Goal: Task Accomplishment & Management: Use online tool/utility

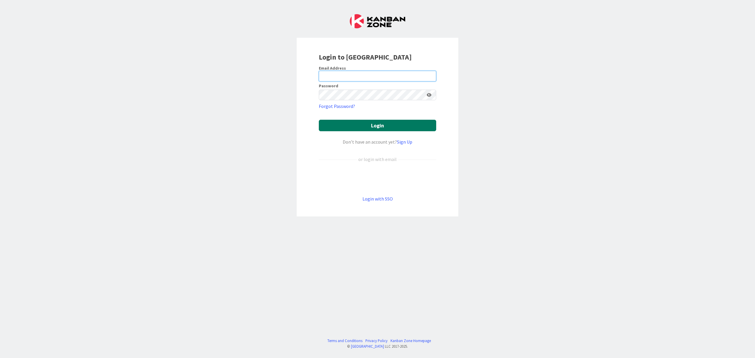
type input "[EMAIL_ADDRESS][DOMAIN_NAME]"
click at [378, 124] on button "Login" at bounding box center [377, 125] width 117 height 11
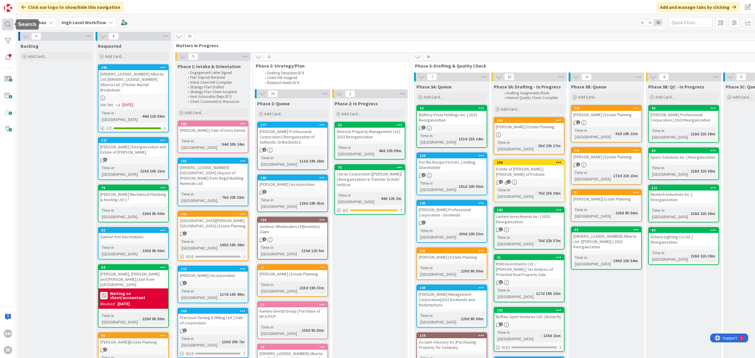
click at [3, 22] on div at bounding box center [8, 25] width 12 height 12
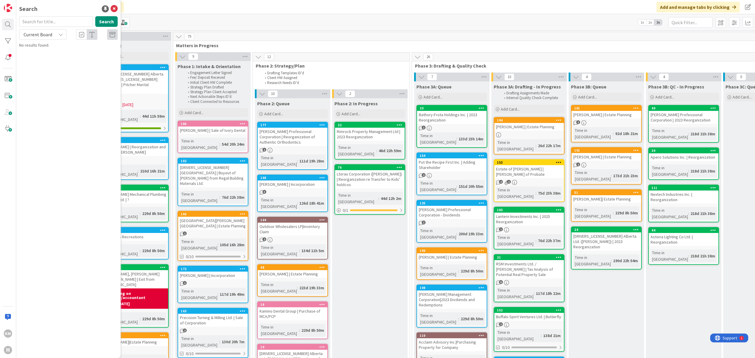
click at [42, 23] on input "text" at bounding box center [56, 21] width 74 height 11
type input "2003240"
click at [49, 53] on span "[DRIVERS_LICENSE_NUMBER] Alberta Ltd./" at bounding box center [78, 51] width 72 height 5
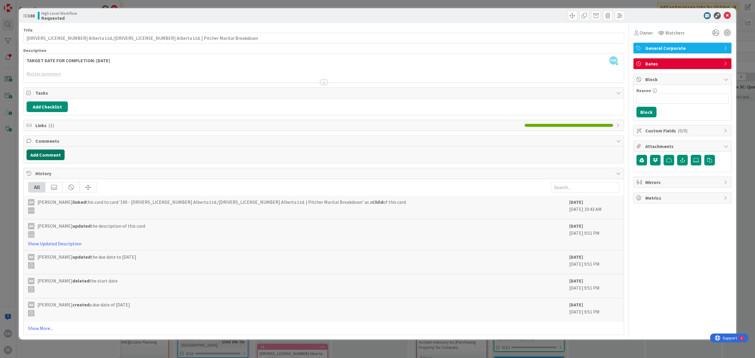
click at [47, 154] on button "Add Comment" at bounding box center [46, 154] width 38 height 11
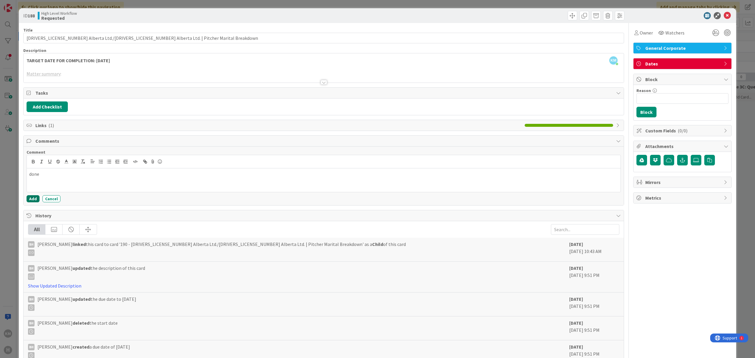
click at [31, 200] on button "Add" at bounding box center [33, 198] width 13 height 7
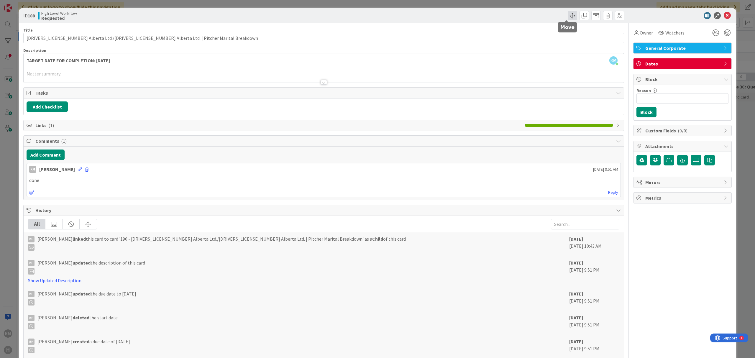
click at [567, 18] on span at bounding box center [571, 15] width 9 height 9
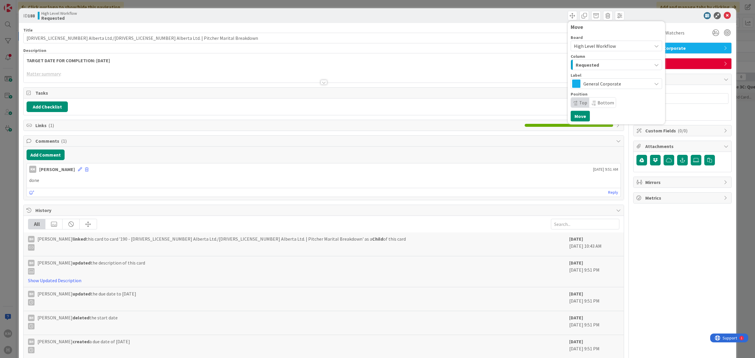
click at [605, 64] on div "Requested" at bounding box center [613, 64] width 78 height 9
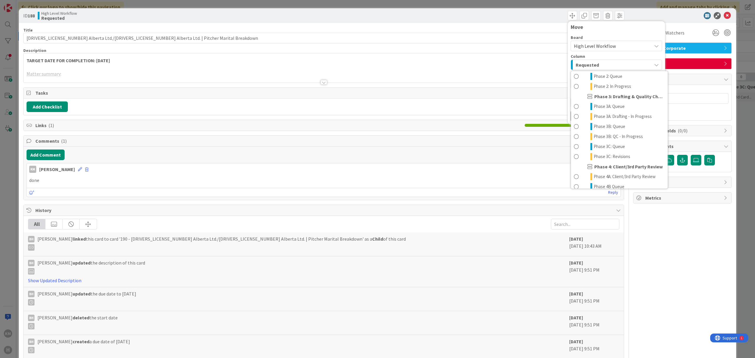
scroll to position [168, 0]
click at [598, 188] on div "Backlog Requested Matters in Progress Phase 1: Intake & Orientation Phase 2: St…" at bounding box center [618, 130] width 97 height 118
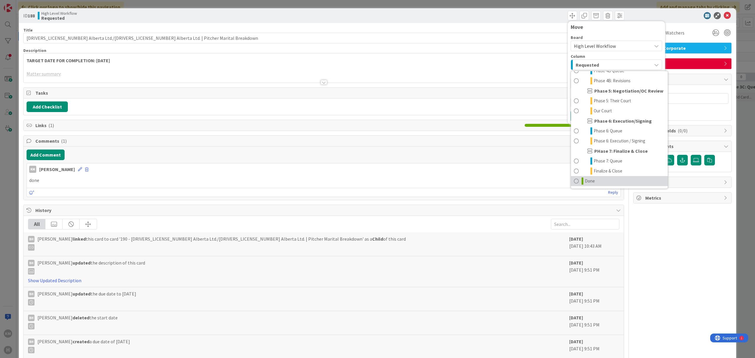
click at [599, 183] on link "Done" at bounding box center [619, 181] width 97 height 10
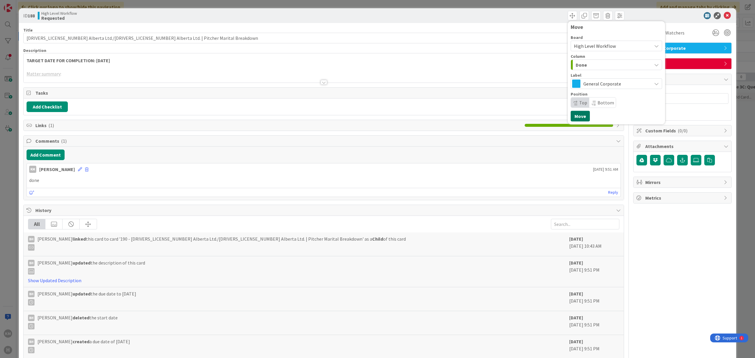
click at [574, 118] on button "Move" at bounding box center [579, 116] width 19 height 11
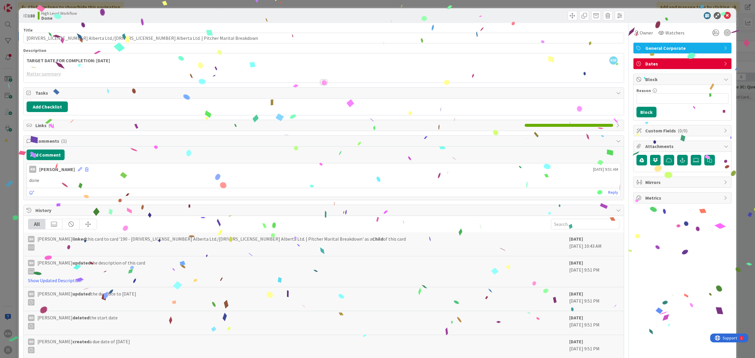
click at [143, 4] on div "ID 188 High Level Workflow Done Move Move Title 69 / 128 [DRIVERS_LICENSE_NUMBE…" at bounding box center [377, 179] width 755 height 358
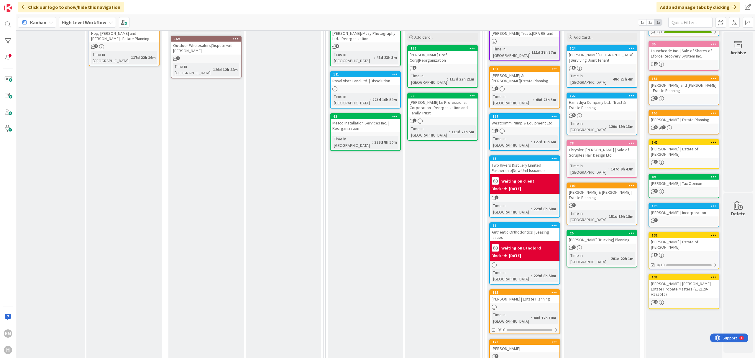
scroll to position [0, 957]
